Goal: Information Seeking & Learning: Find specific fact

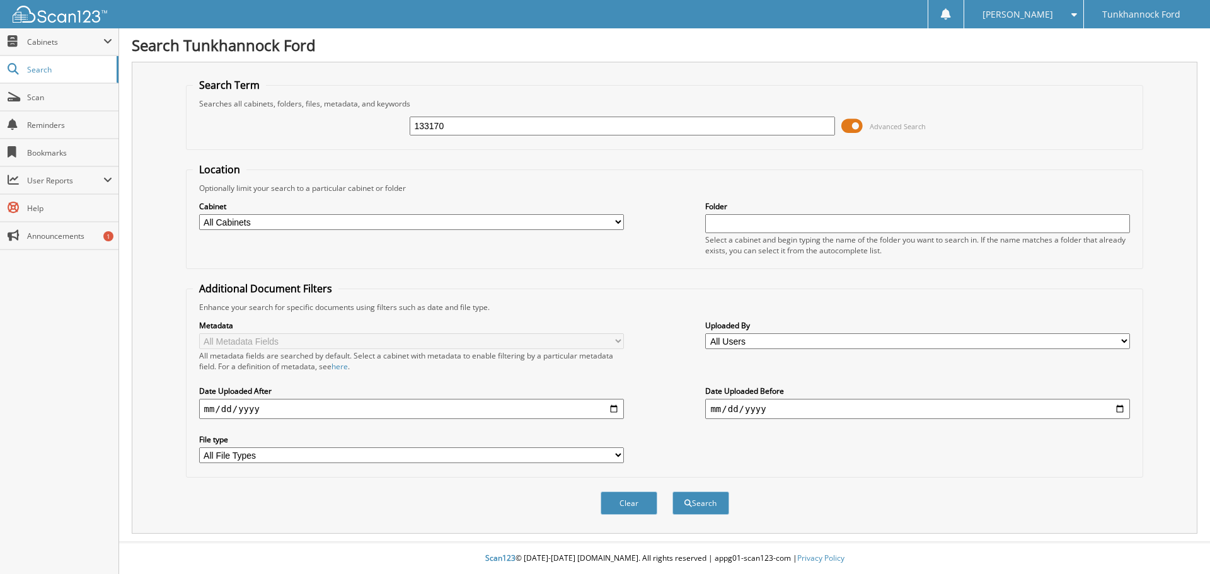
type input "133170"
click at [672, 491] on button "Search" at bounding box center [700, 502] width 57 height 23
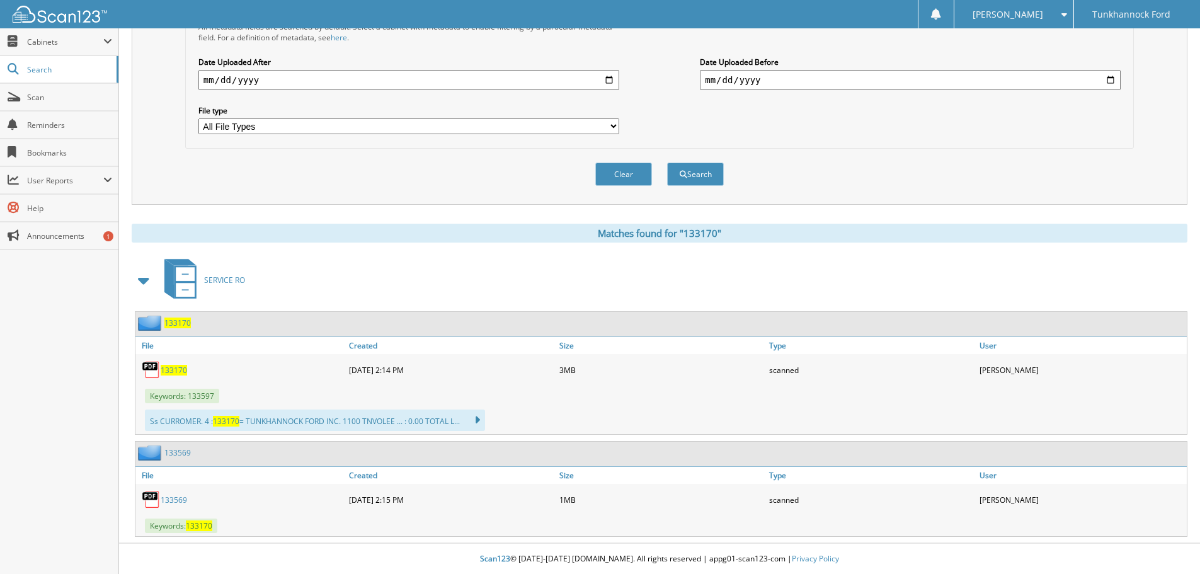
scroll to position [330, 0]
click at [178, 367] on span "133170" at bounding box center [174, 369] width 26 height 11
